Goal: Task Accomplishment & Management: Complete application form

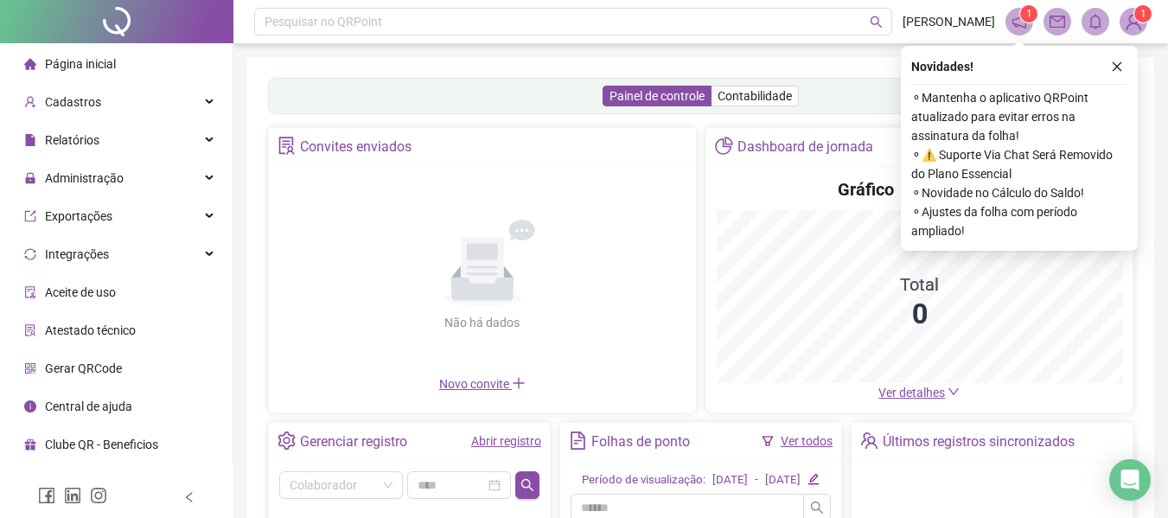
click at [58, 54] on div "Página inicial" at bounding box center [70, 64] width 92 height 35
click at [505, 436] on link "Abrir registro" at bounding box center [506, 441] width 70 height 14
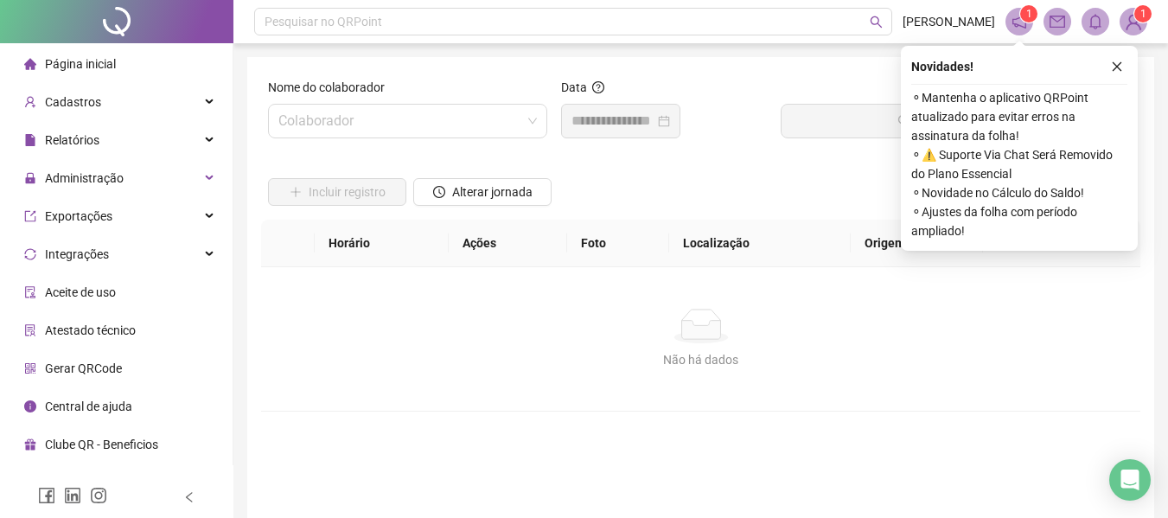
click at [310, 103] on div "Nome do colaborador" at bounding box center [407, 91] width 279 height 26
click at [313, 122] on input "search" at bounding box center [399, 121] width 243 height 33
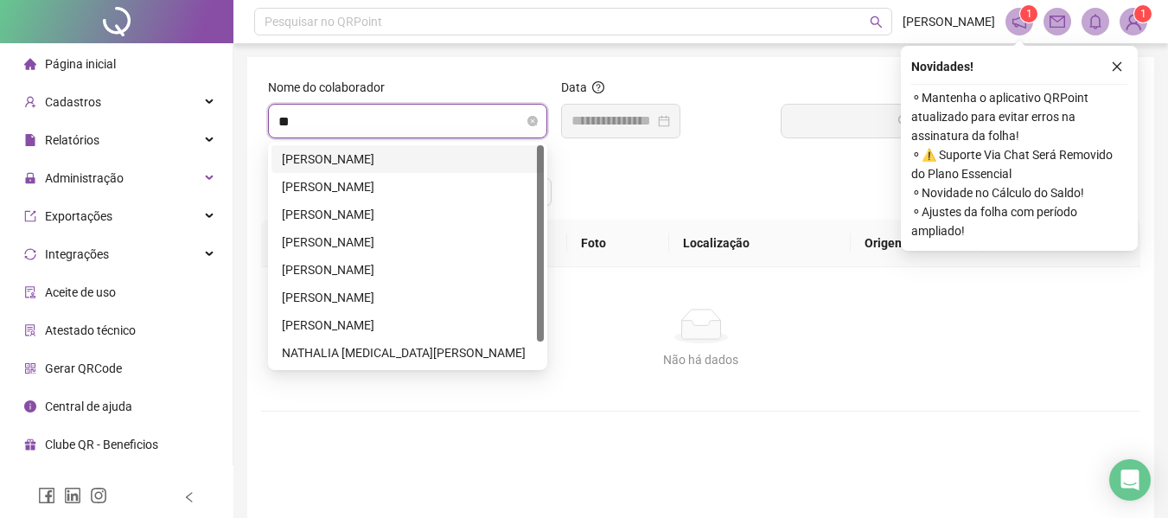
type input "***"
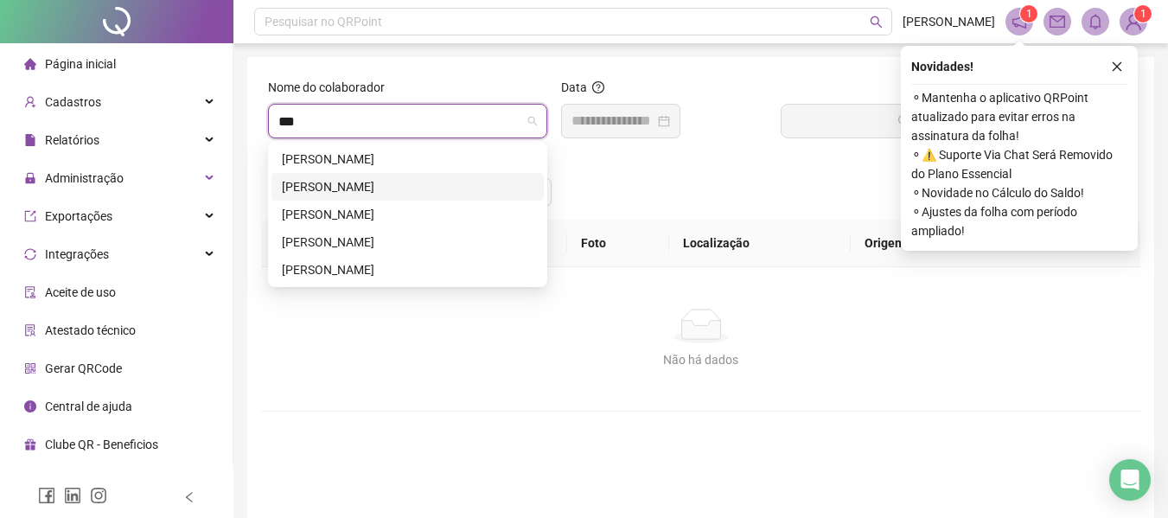
click at [374, 175] on div "[PERSON_NAME]" at bounding box center [408, 187] width 272 height 28
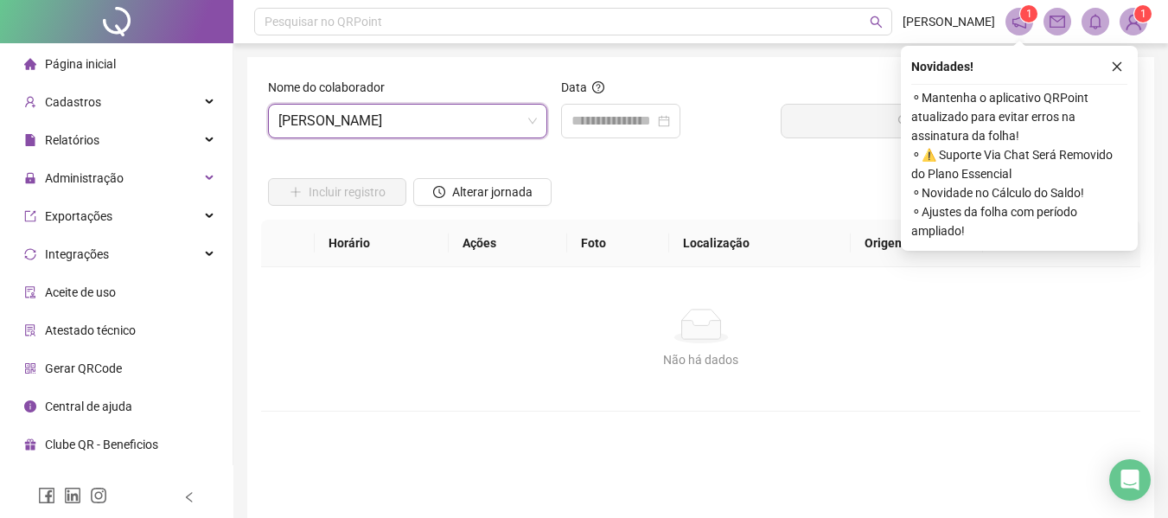
click at [1115, 62] on icon "close" at bounding box center [1117, 67] width 12 height 12
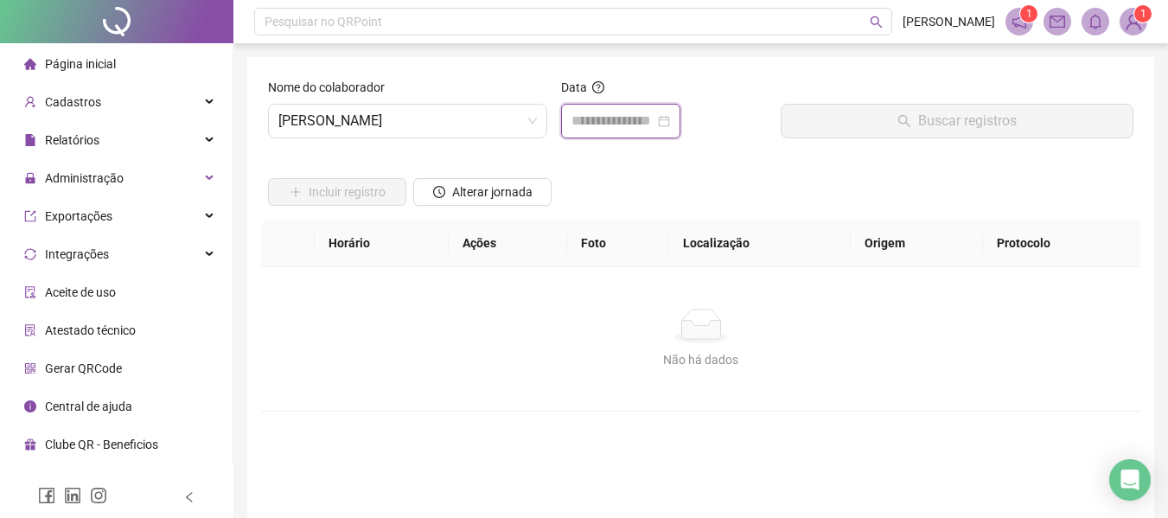
click at [604, 125] on input at bounding box center [613, 121] width 83 height 21
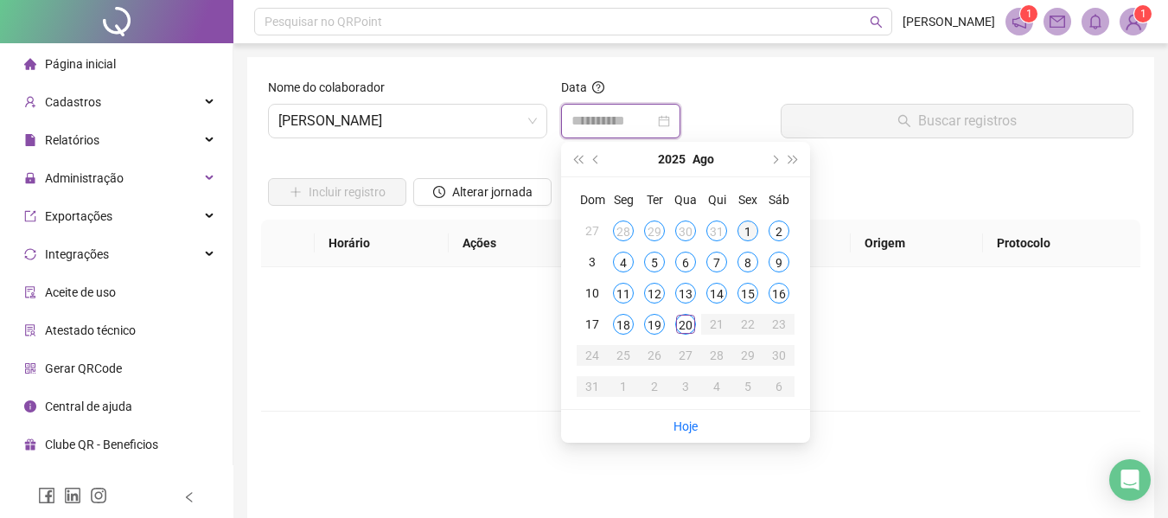
type input "**********"
click at [751, 231] on div "1" at bounding box center [748, 231] width 21 height 21
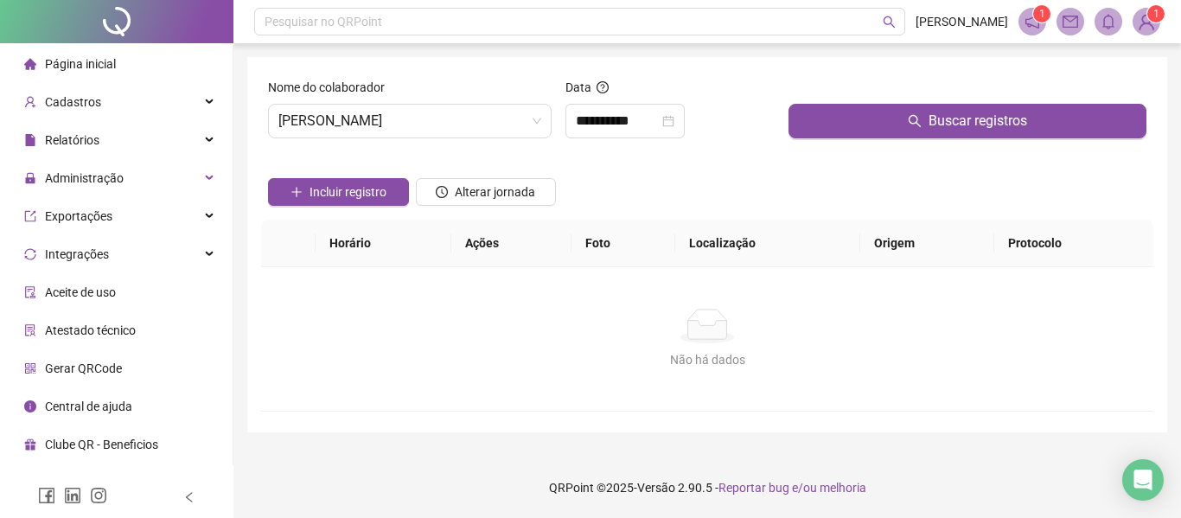
click at [80, 57] on span "Página inicial" at bounding box center [80, 64] width 71 height 14
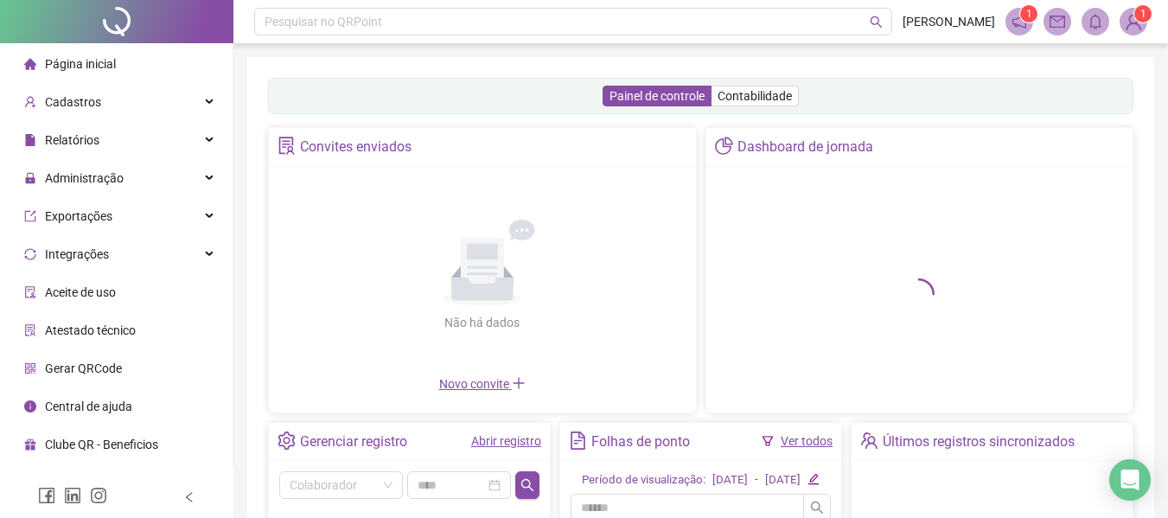
click at [803, 440] on link "Ver todos" at bounding box center [807, 441] width 52 height 14
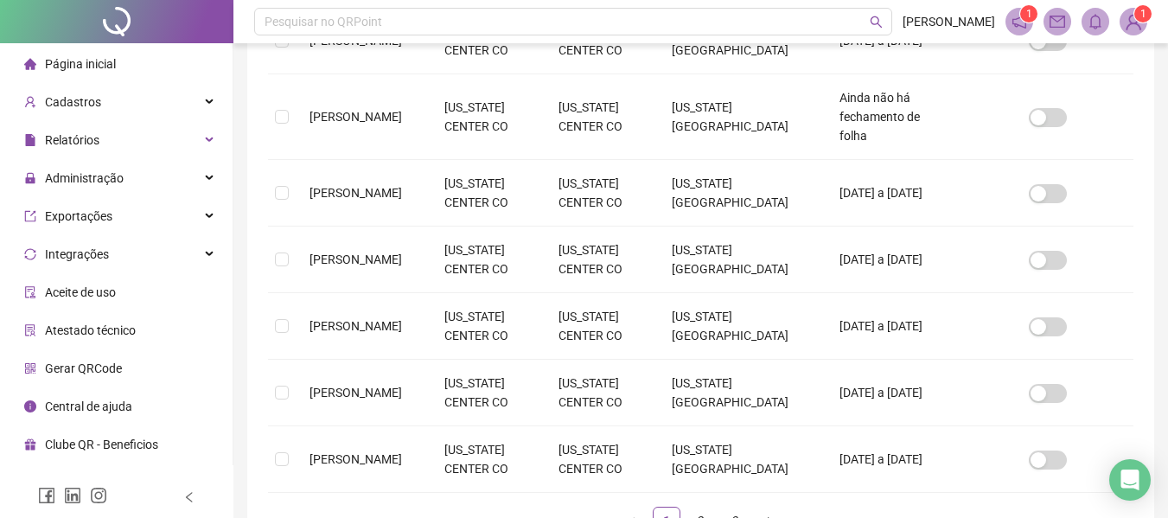
scroll to position [614, 0]
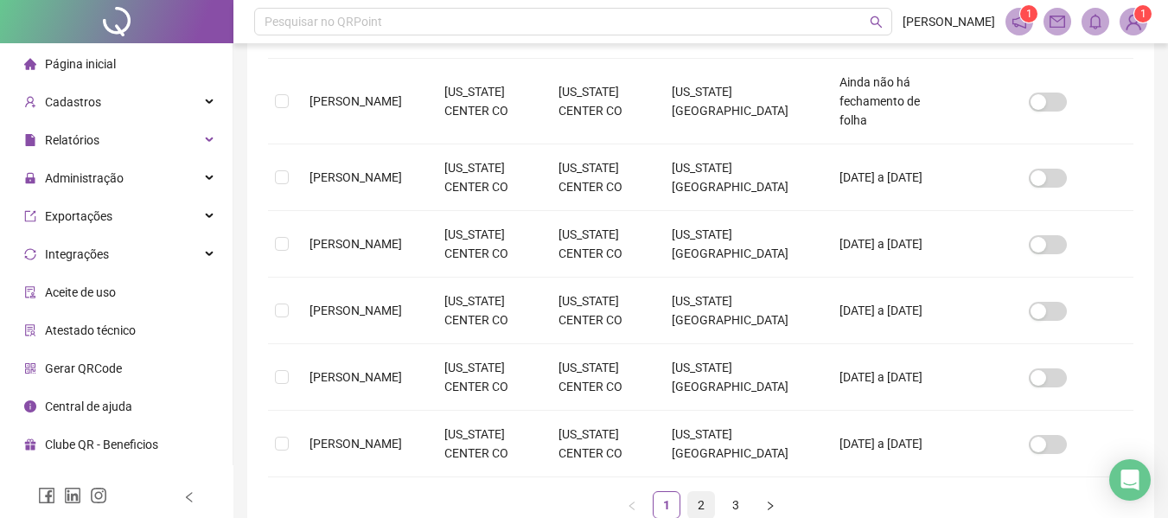
click at [701, 492] on link "2" at bounding box center [701, 505] width 26 height 26
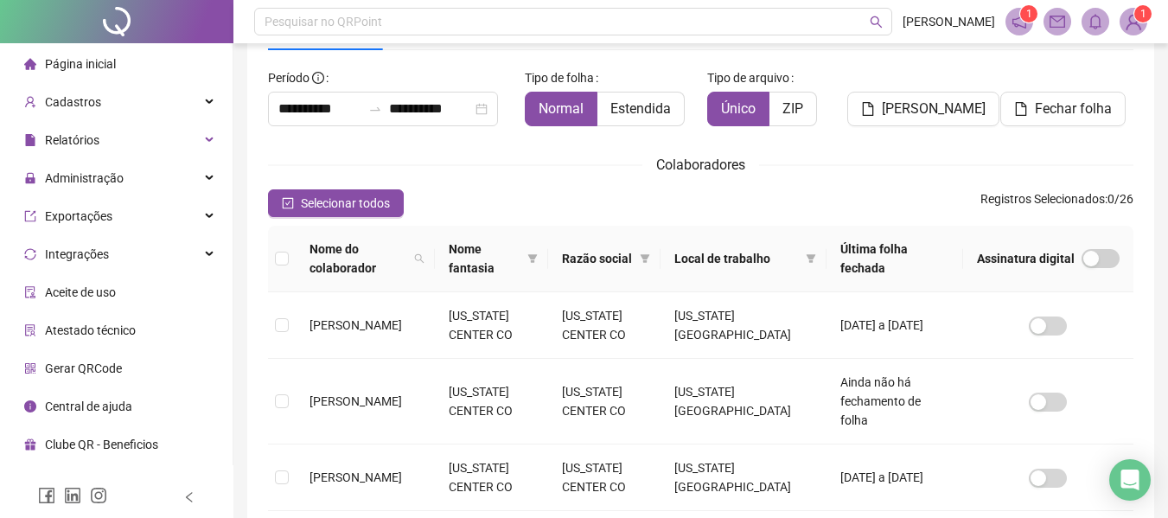
scroll to position [527, 0]
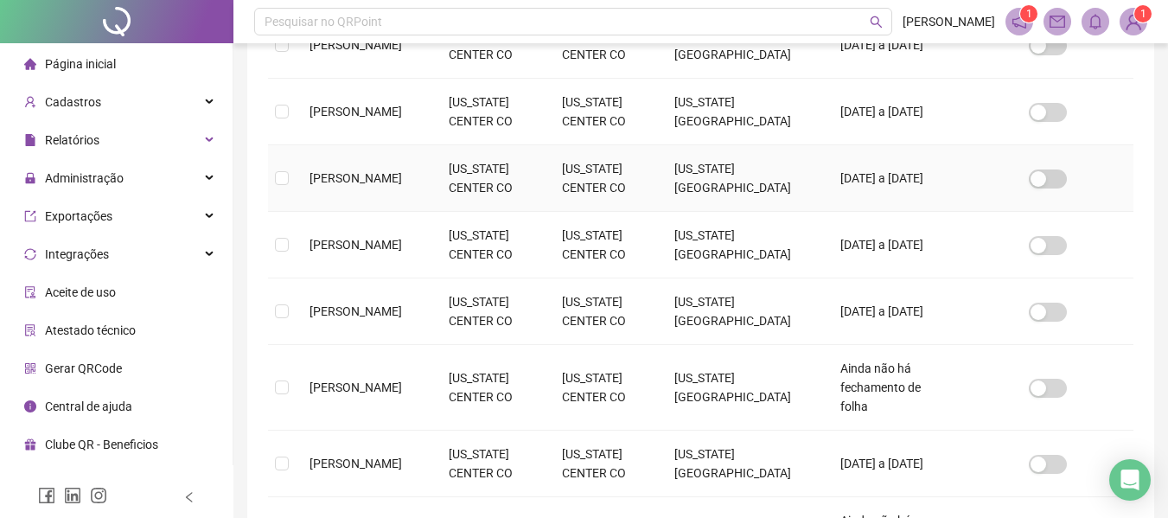
click at [289, 157] on td at bounding box center [282, 178] width 28 height 67
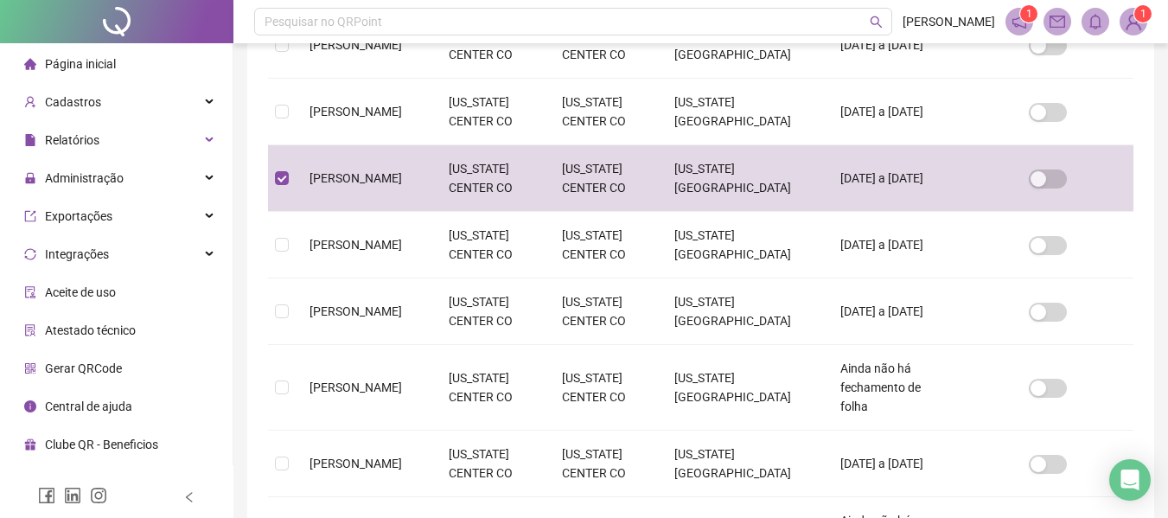
scroll to position [95, 0]
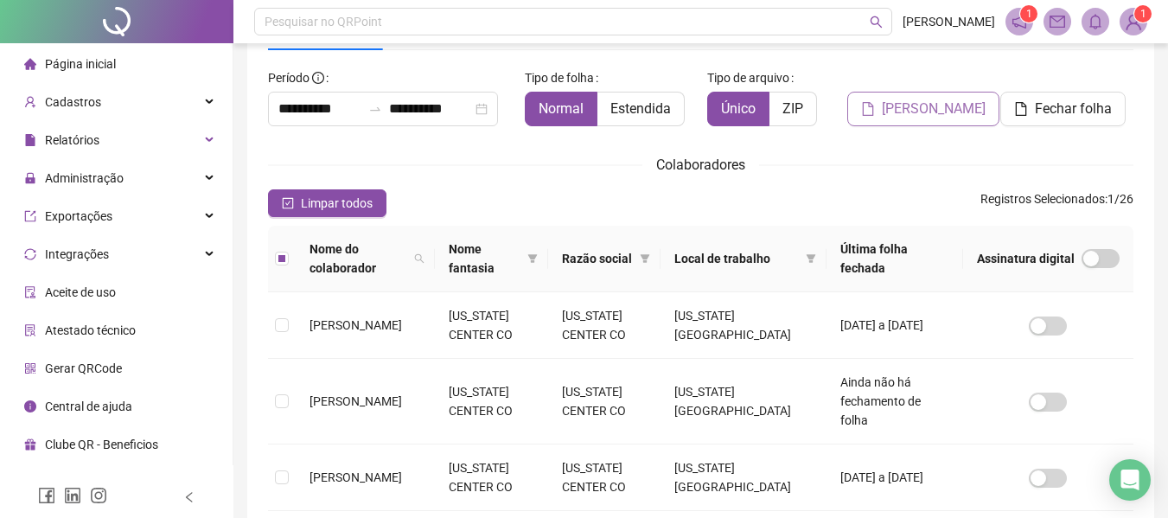
click at [922, 105] on span "[PERSON_NAME]" at bounding box center [934, 109] width 104 height 21
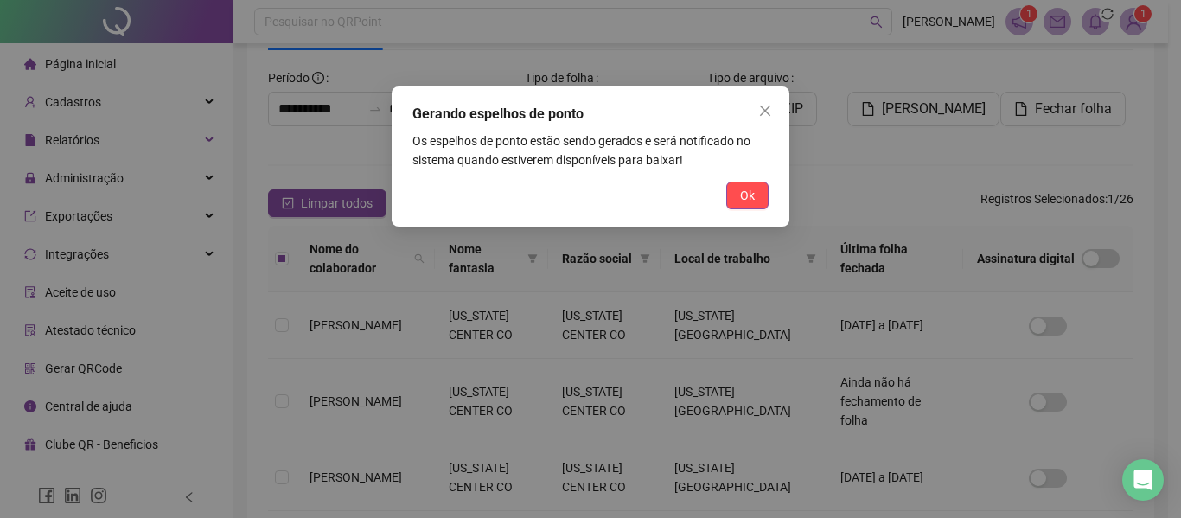
click at [735, 204] on button "Ok" at bounding box center [747, 196] width 42 height 28
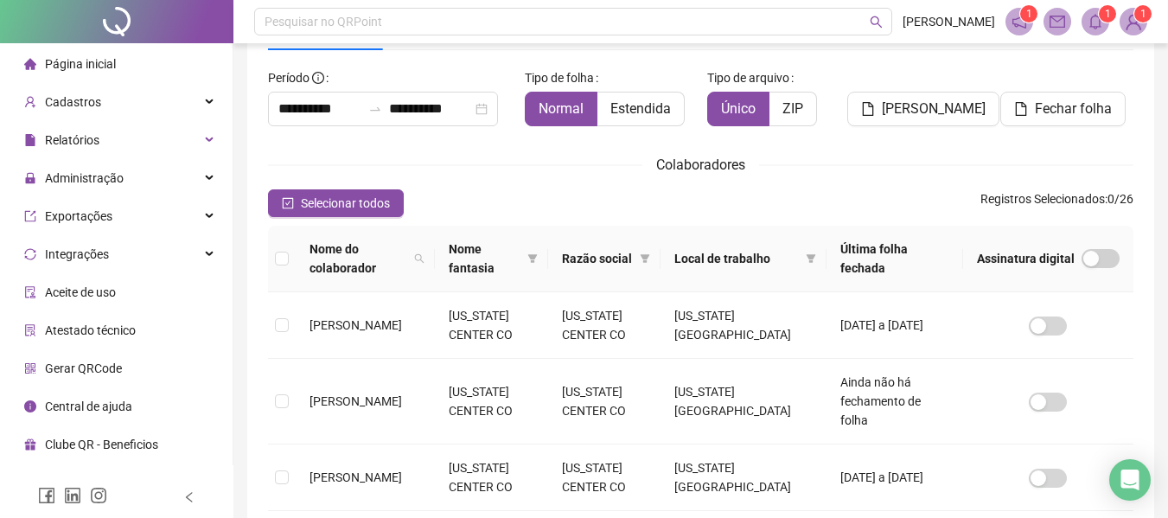
click at [1093, 15] on icon "bell" at bounding box center [1096, 22] width 16 height 16
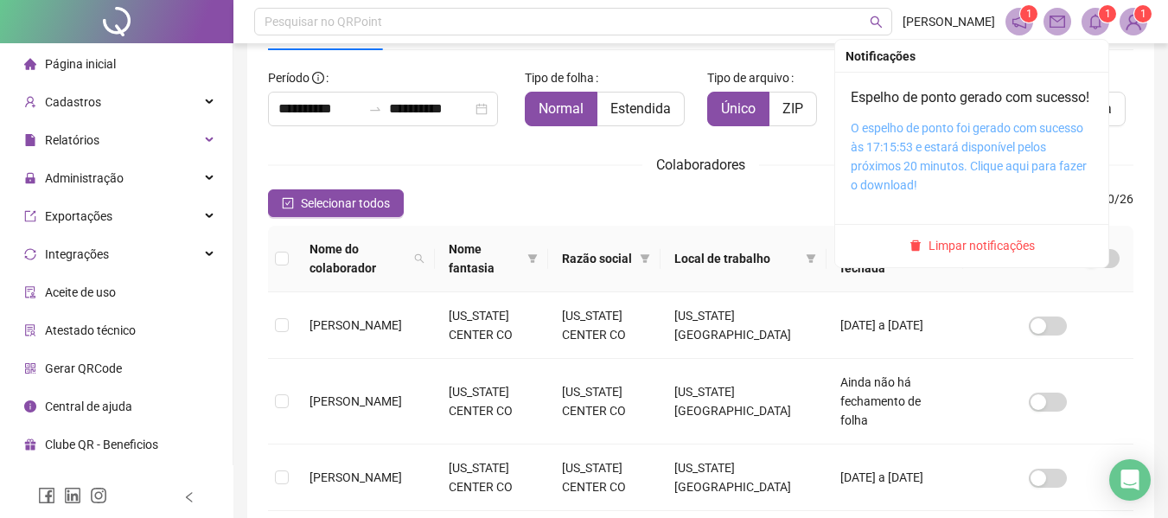
click at [998, 162] on link "O espelho de ponto foi gerado com sucesso às 17:15:53 e estará disponível pelos…" at bounding box center [969, 156] width 236 height 71
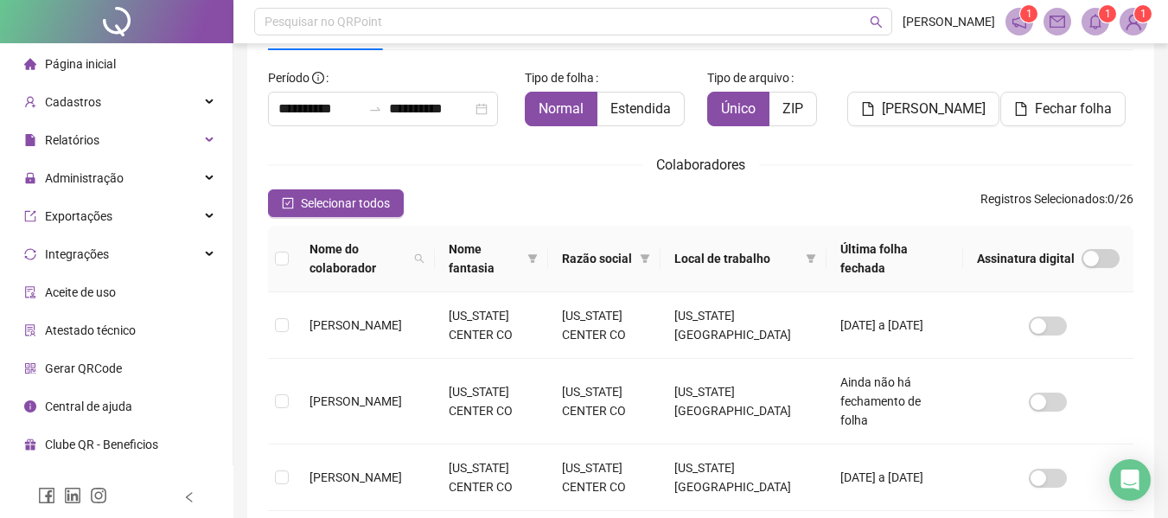
click at [72, 65] on span "Página inicial" at bounding box center [80, 64] width 71 height 14
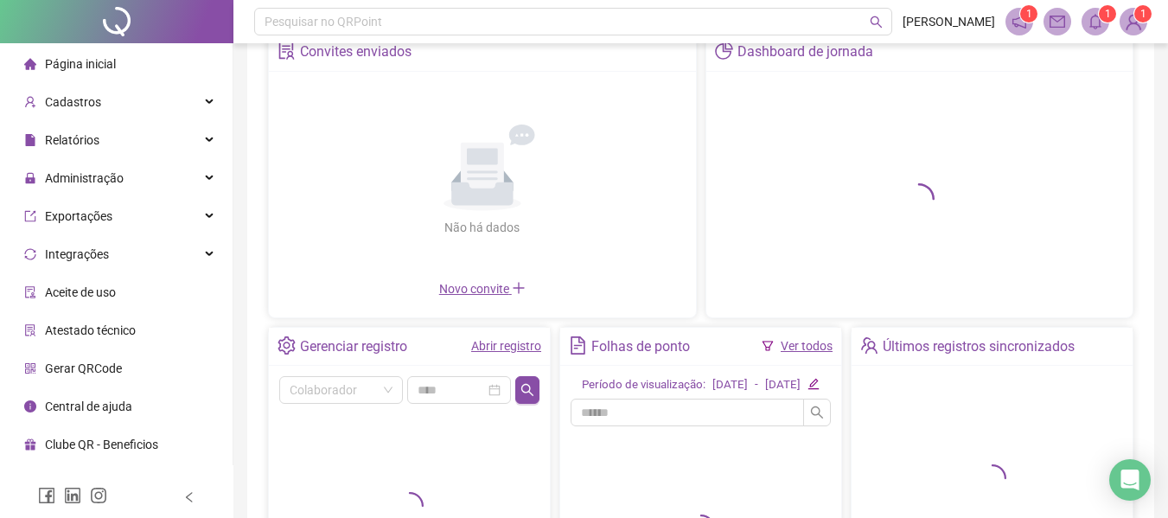
click at [508, 347] on link "Abrir registro" at bounding box center [506, 346] width 70 height 14
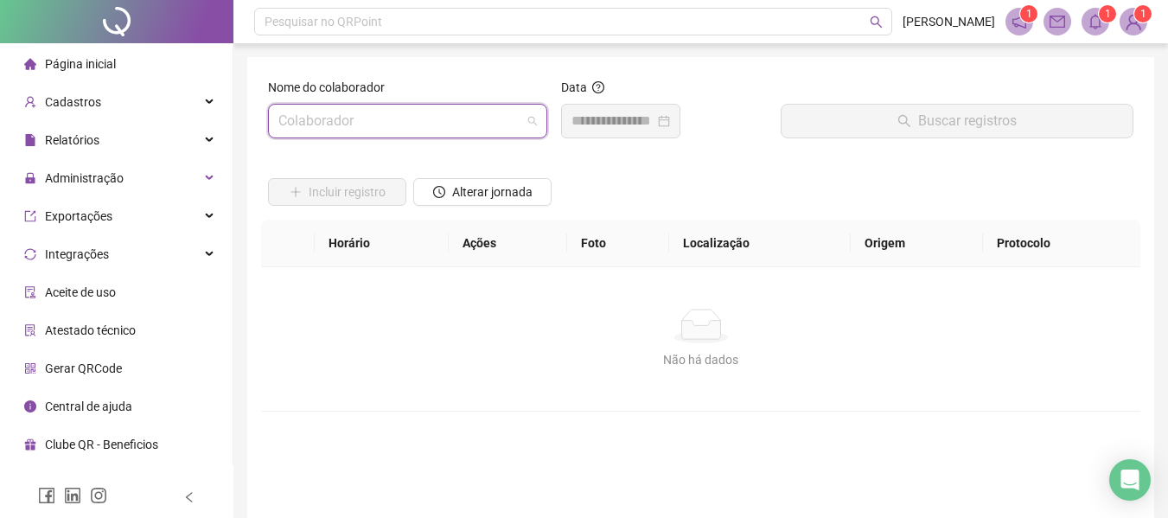
click at [377, 118] on input "search" at bounding box center [399, 121] width 243 height 33
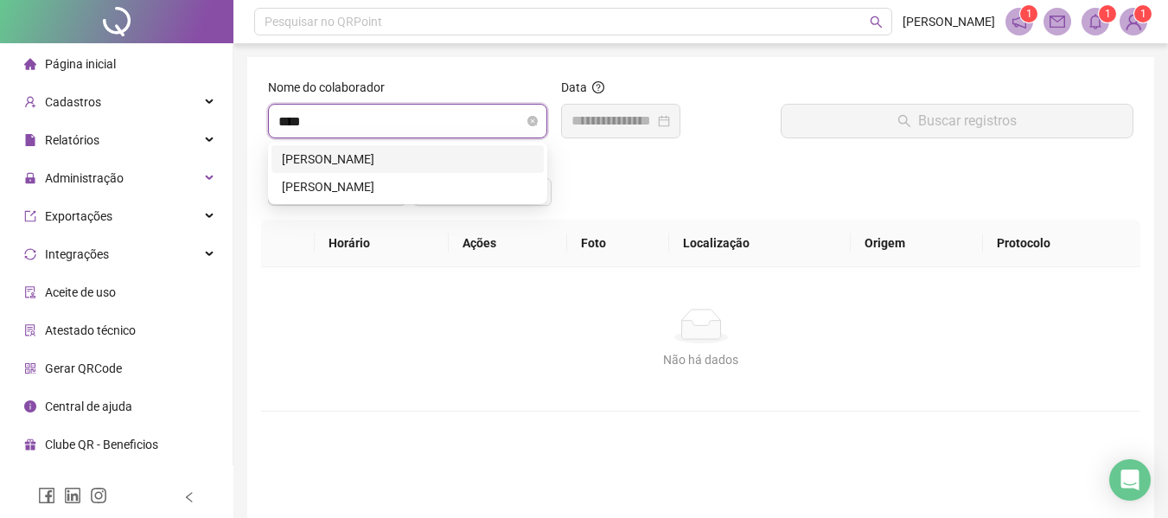
type input "*****"
click at [358, 162] on div "[PERSON_NAME]" at bounding box center [408, 159] width 252 height 19
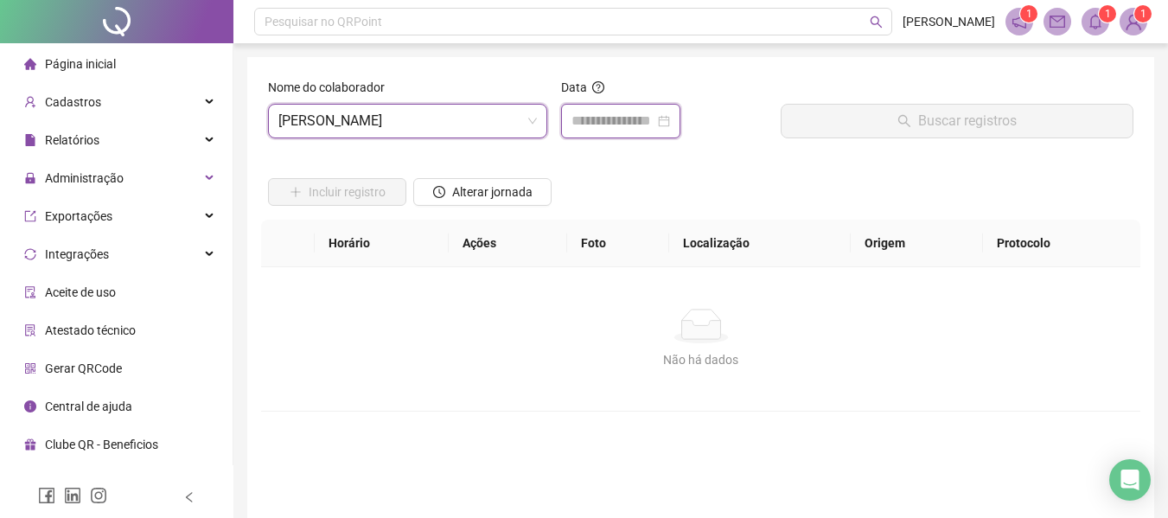
click at [630, 125] on input at bounding box center [613, 121] width 83 height 21
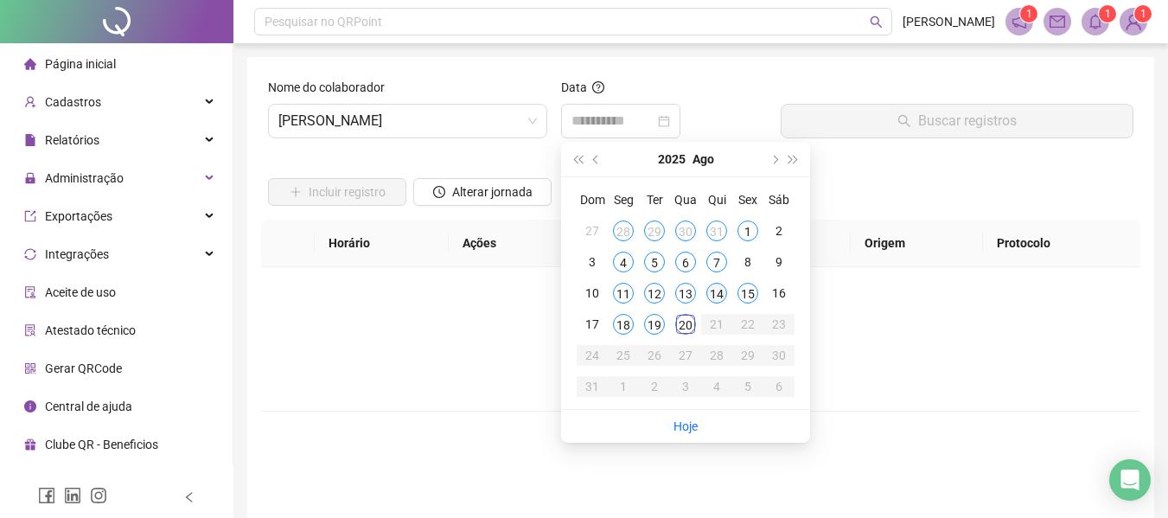
click at [711, 290] on div "14" at bounding box center [716, 293] width 21 height 21
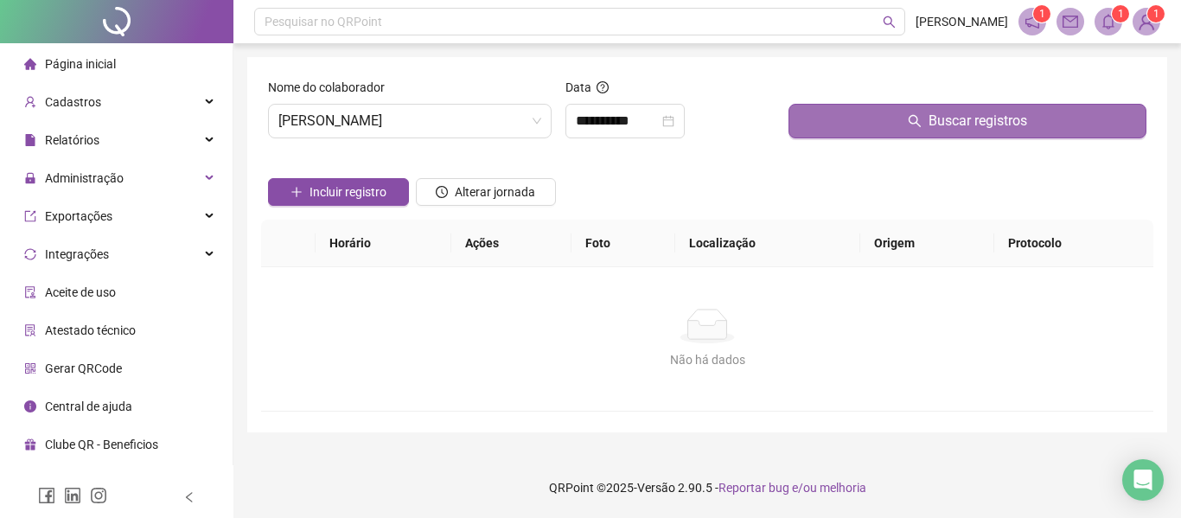
click at [918, 115] on icon "search" at bounding box center [915, 121] width 14 height 14
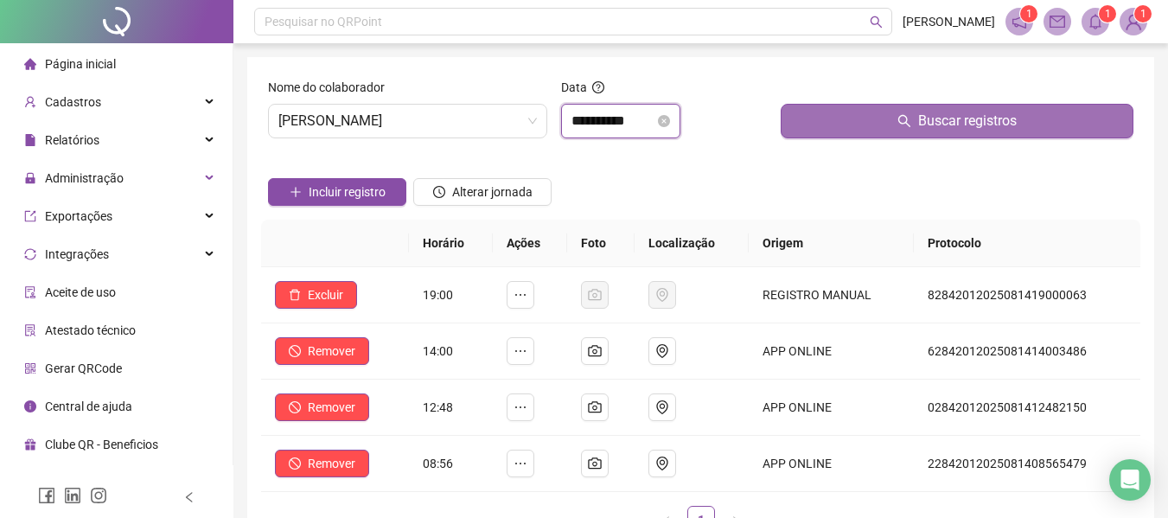
click at [603, 127] on input "**********" at bounding box center [613, 121] width 83 height 21
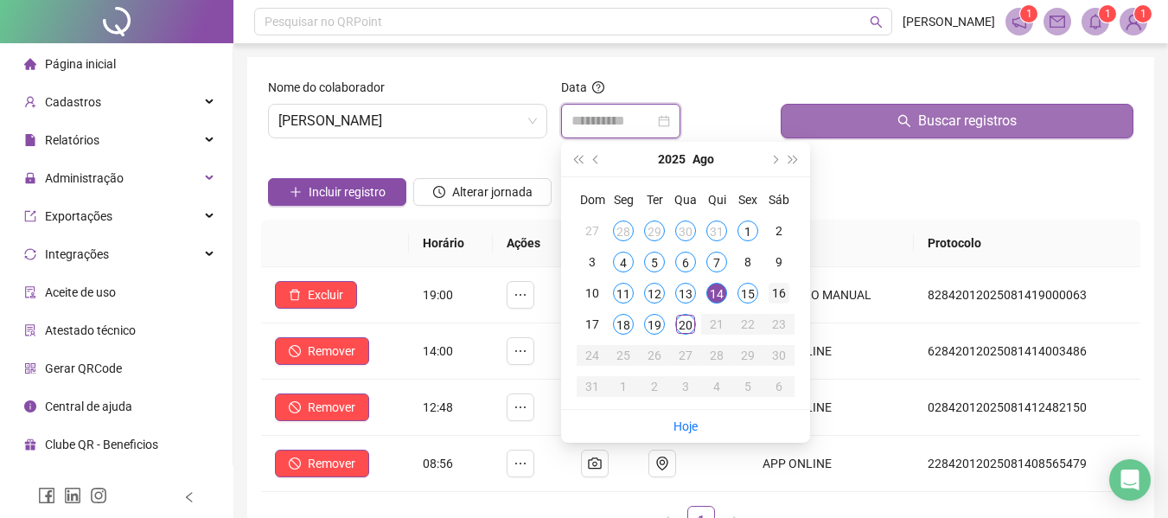
type input "**********"
click at [783, 293] on div "16" at bounding box center [779, 293] width 21 height 21
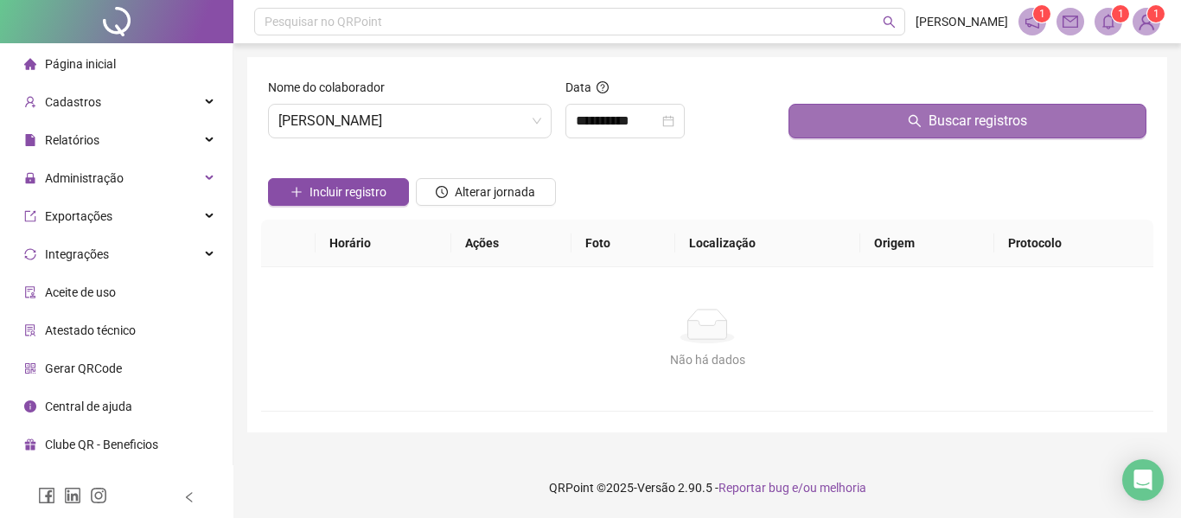
click at [1015, 127] on span "Buscar registros" at bounding box center [978, 121] width 99 height 21
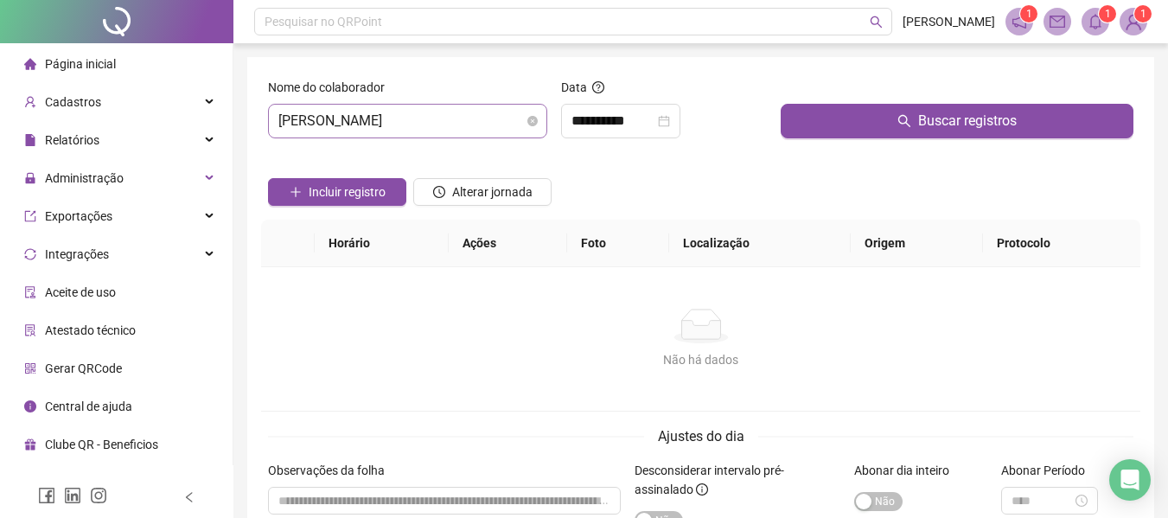
click at [416, 116] on span "[PERSON_NAME]" at bounding box center [407, 121] width 259 height 33
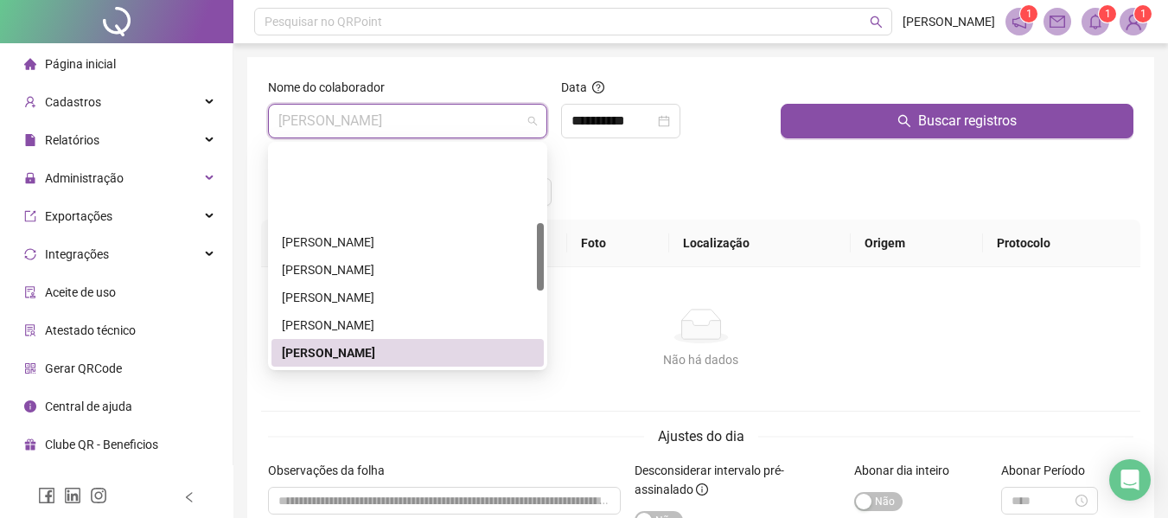
scroll to position [253, 0]
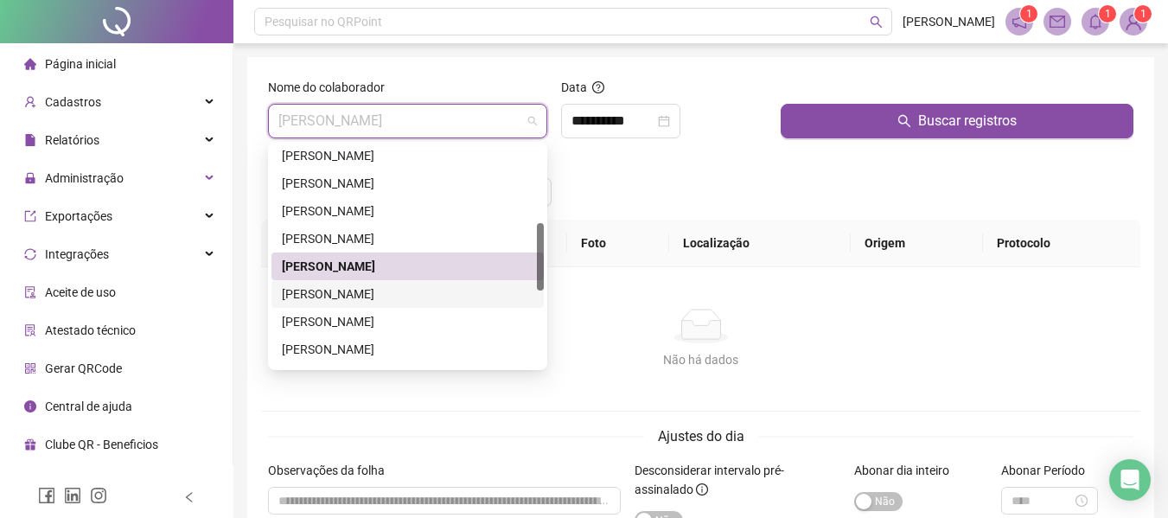
click at [341, 290] on div "[PERSON_NAME]" at bounding box center [408, 293] width 252 height 19
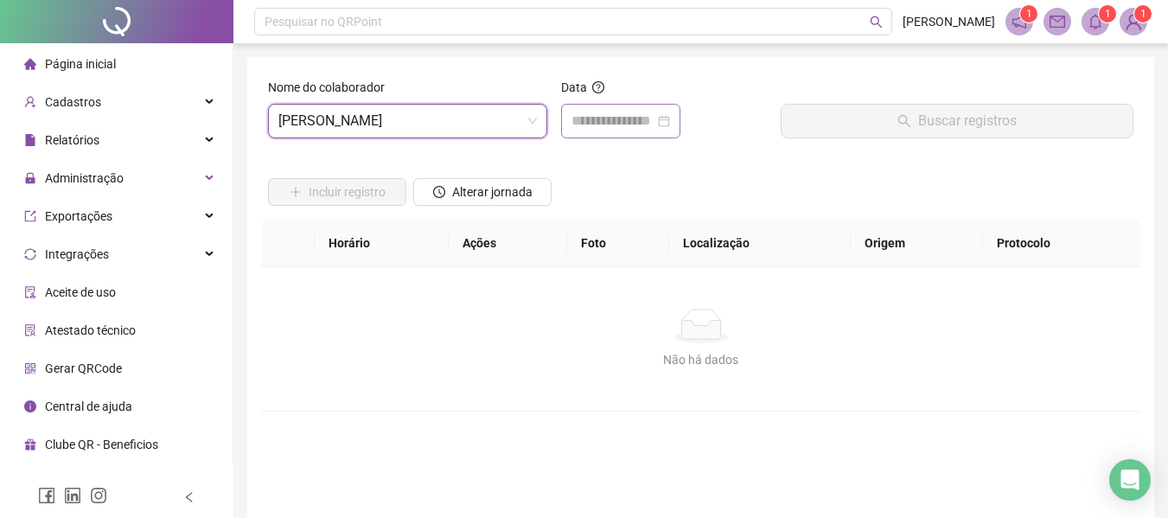
click at [585, 132] on div at bounding box center [620, 121] width 119 height 35
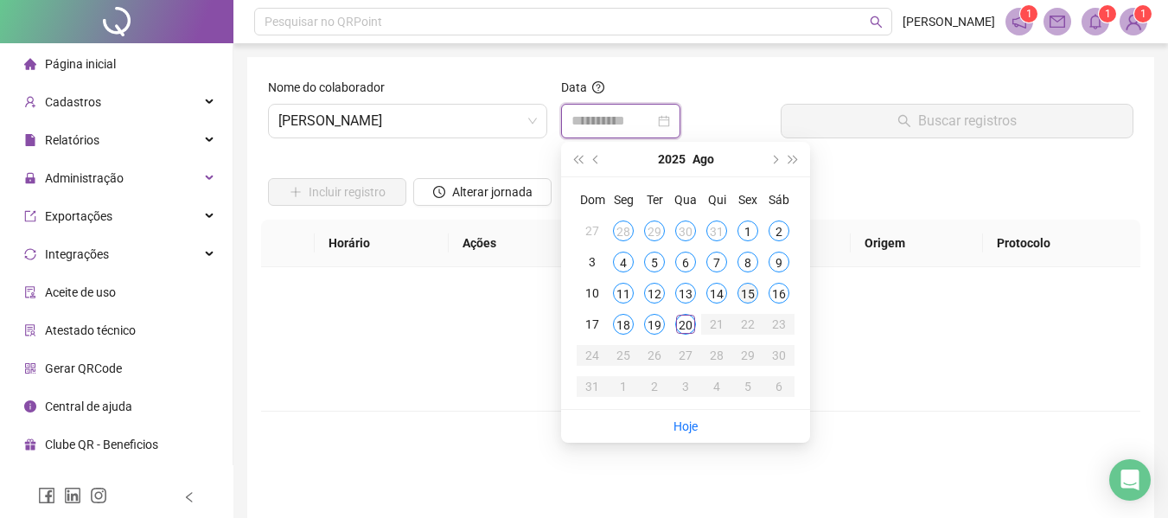
type input "**********"
click at [783, 294] on div "16" at bounding box center [779, 293] width 21 height 21
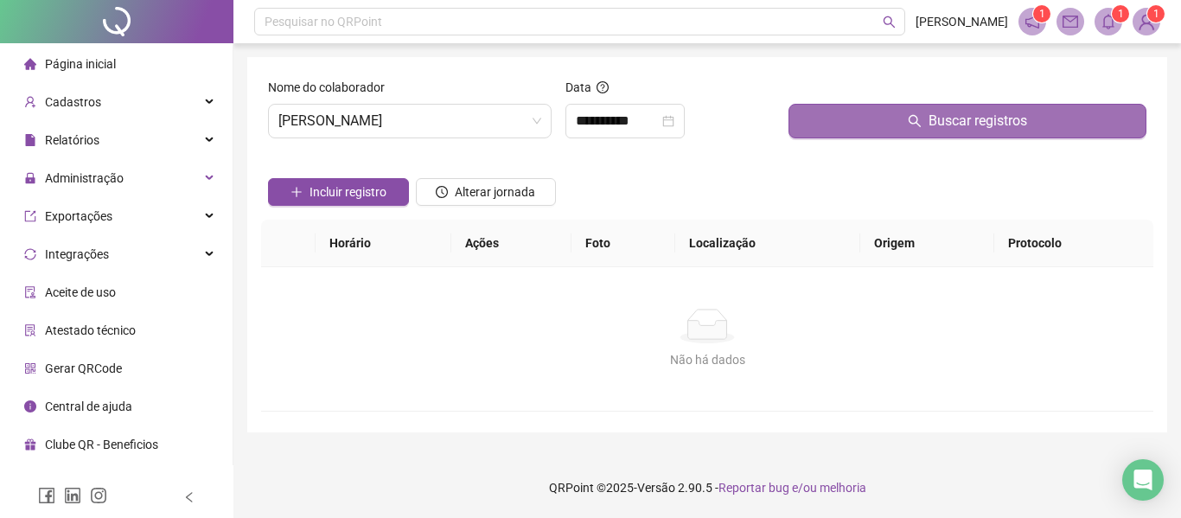
click at [942, 122] on span "Buscar registros" at bounding box center [978, 121] width 99 height 21
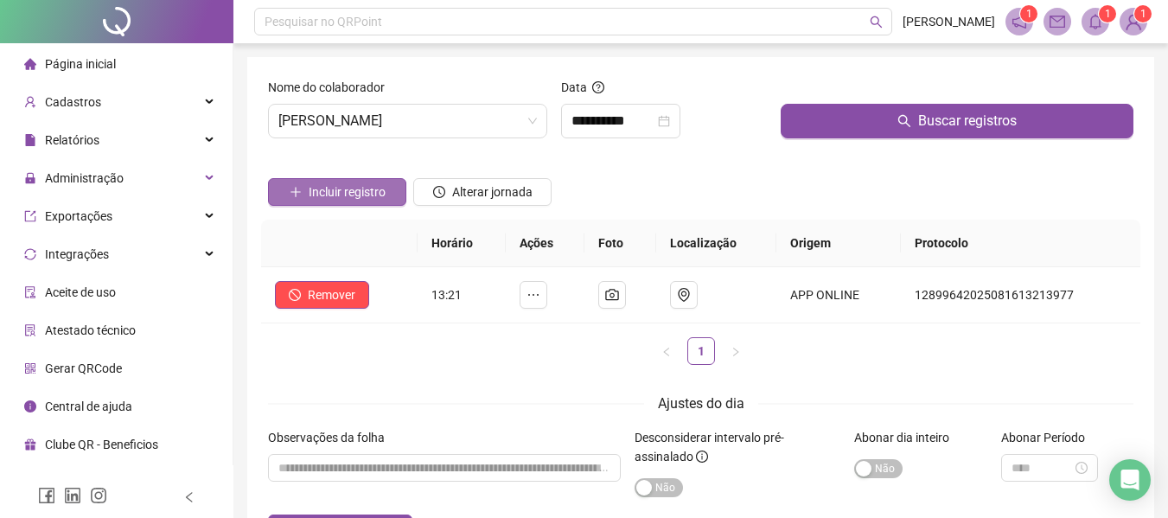
click at [348, 193] on span "Incluir registro" at bounding box center [347, 191] width 77 height 19
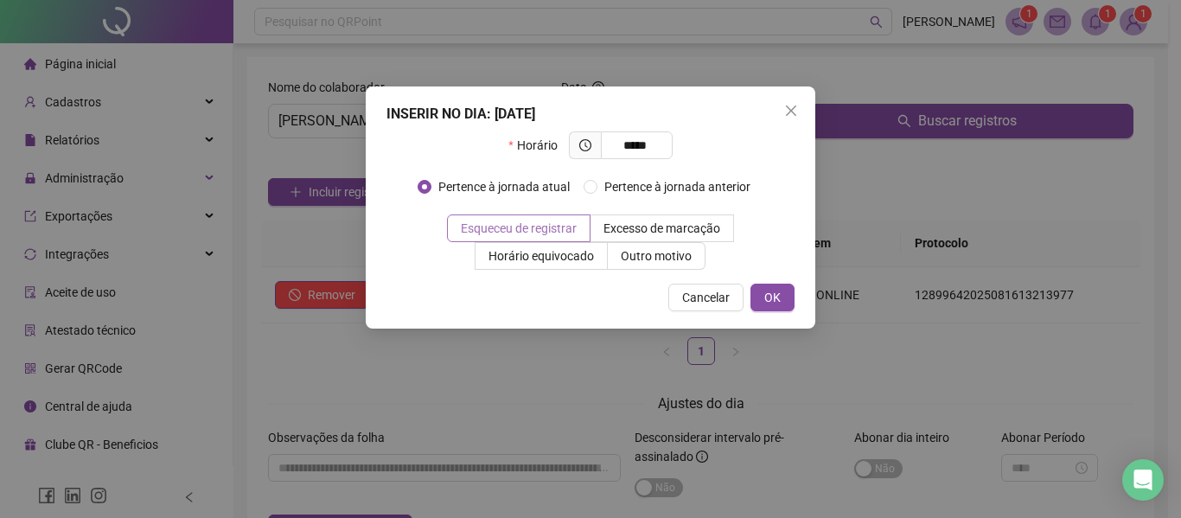
type input "*****"
click at [498, 221] on span "Esqueceu de registrar" at bounding box center [519, 228] width 116 height 14
click at [533, 228] on span "Esqueceu de registrar" at bounding box center [519, 228] width 116 height 14
click at [780, 290] on span "OK" at bounding box center [772, 297] width 16 height 19
